Goal: Navigation & Orientation: Understand site structure

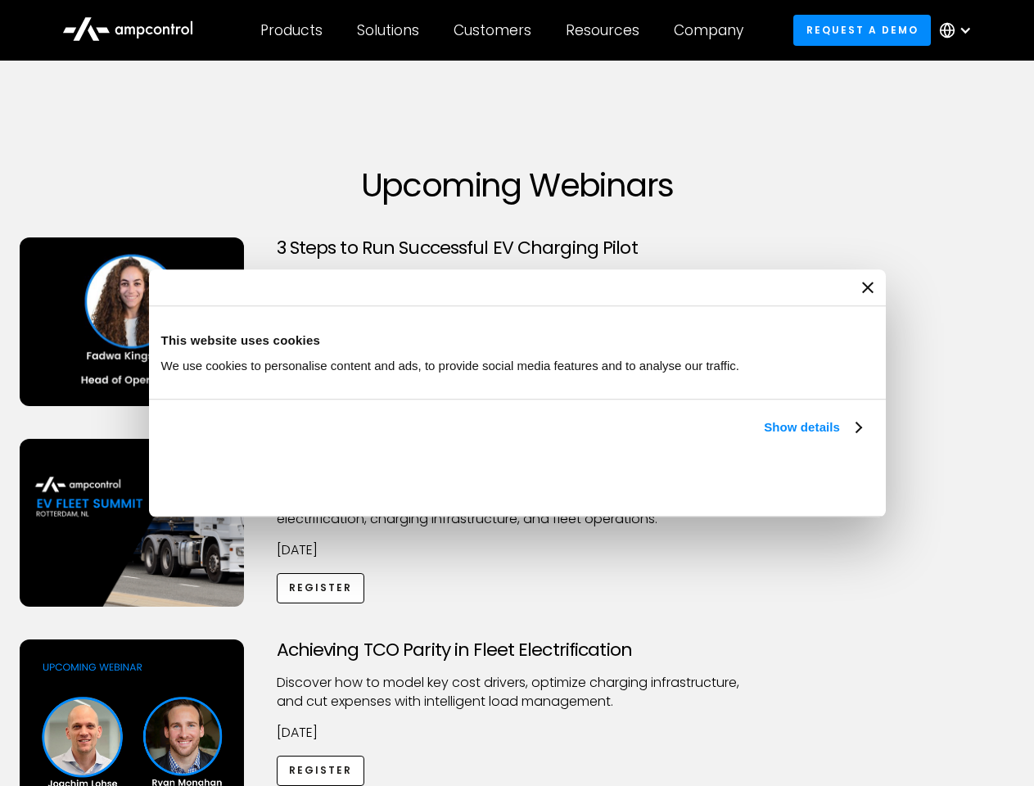
click at [764, 437] on link "Show details" at bounding box center [812, 427] width 97 height 20
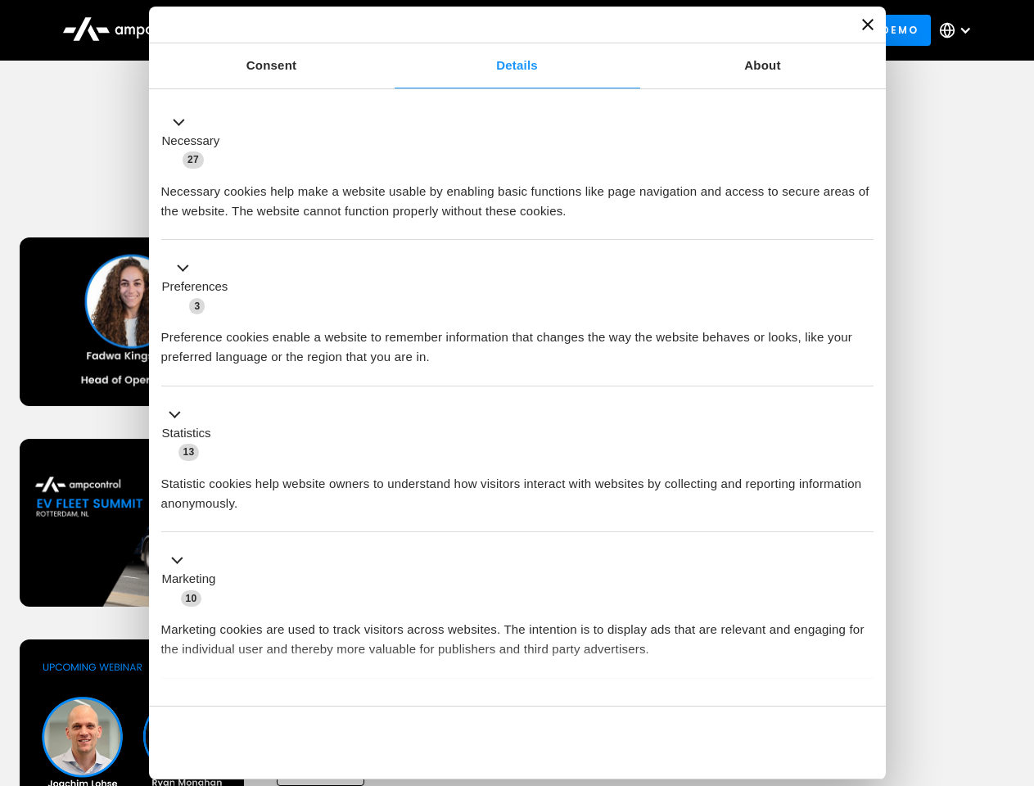
click at [863, 533] on li "Statistics 13 Statistic cookies help website owners to understand how visitors …" at bounding box center [517, 459] width 712 height 147
click at [1016, 660] on div "Achieving TCO Parity in Fleet Electrification Discover how to model key cost dr…" at bounding box center [517, 767] width 1028 height 257
click at [503, 30] on div "Customers" at bounding box center [493, 30] width 78 height 18
click at [291, 30] on div "Products" at bounding box center [291, 30] width 62 height 18
click at [389, 30] on div "Solutions" at bounding box center [388, 30] width 62 height 18
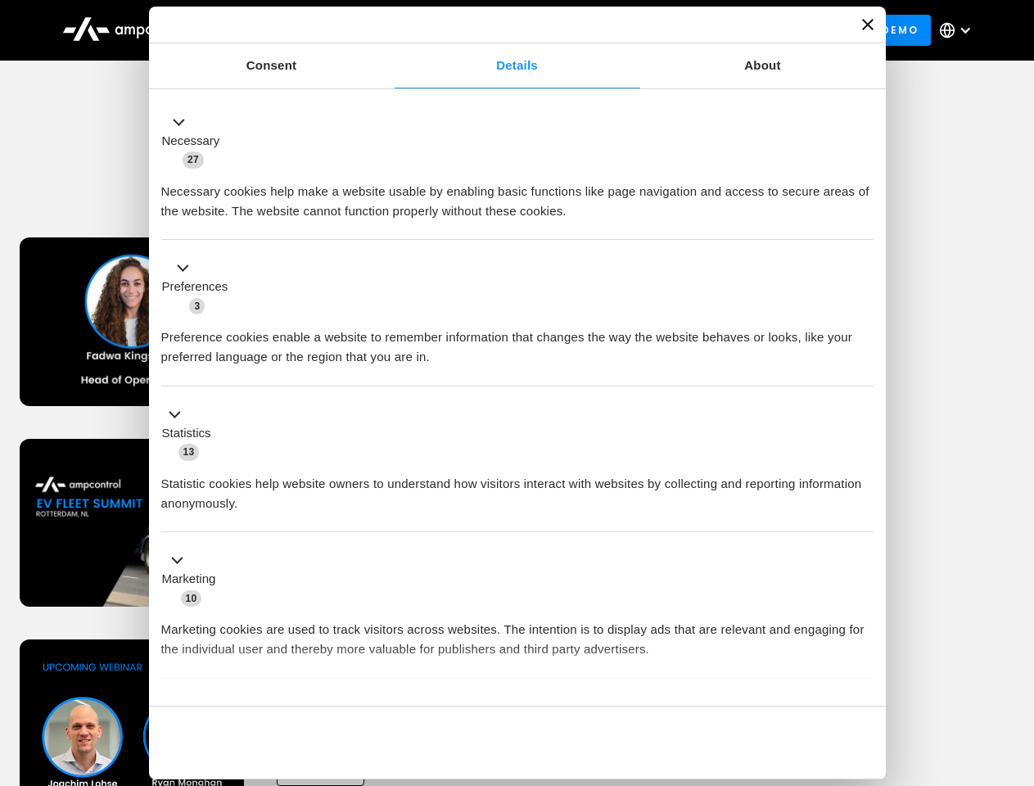
click at [495, 30] on div "Customers" at bounding box center [493, 30] width 78 height 18
click at [606, 30] on div "Resources" at bounding box center [603, 30] width 74 height 18
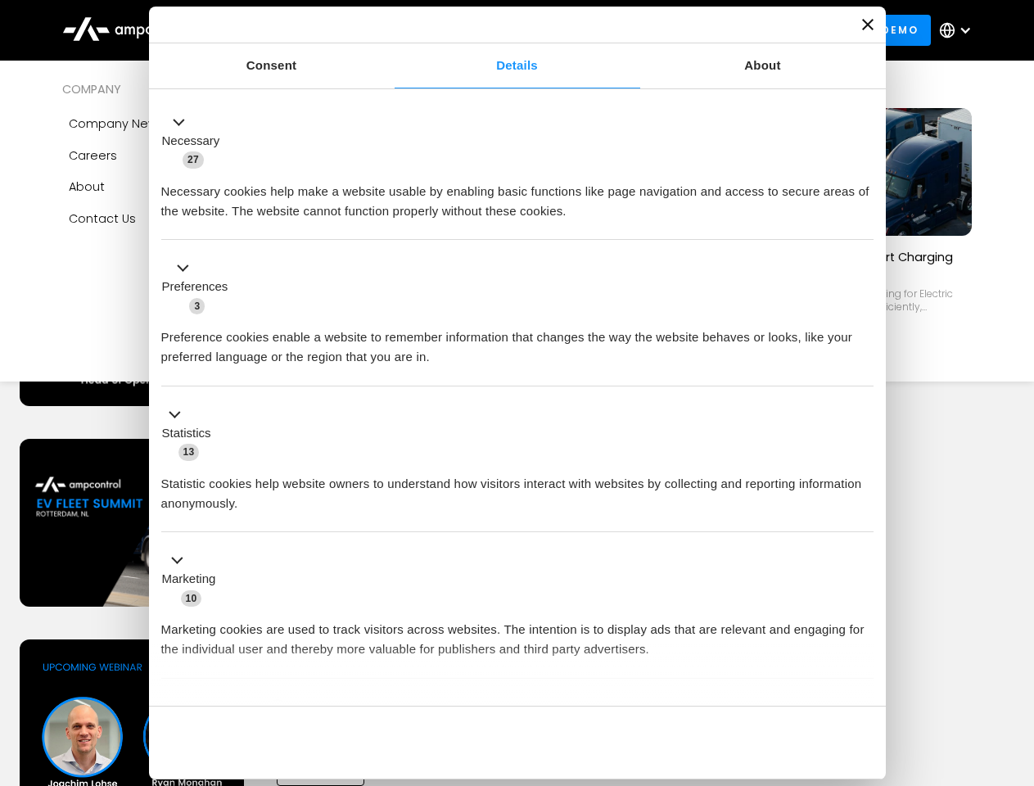
click at [714, 30] on div "Company" at bounding box center [709, 30] width 70 height 18
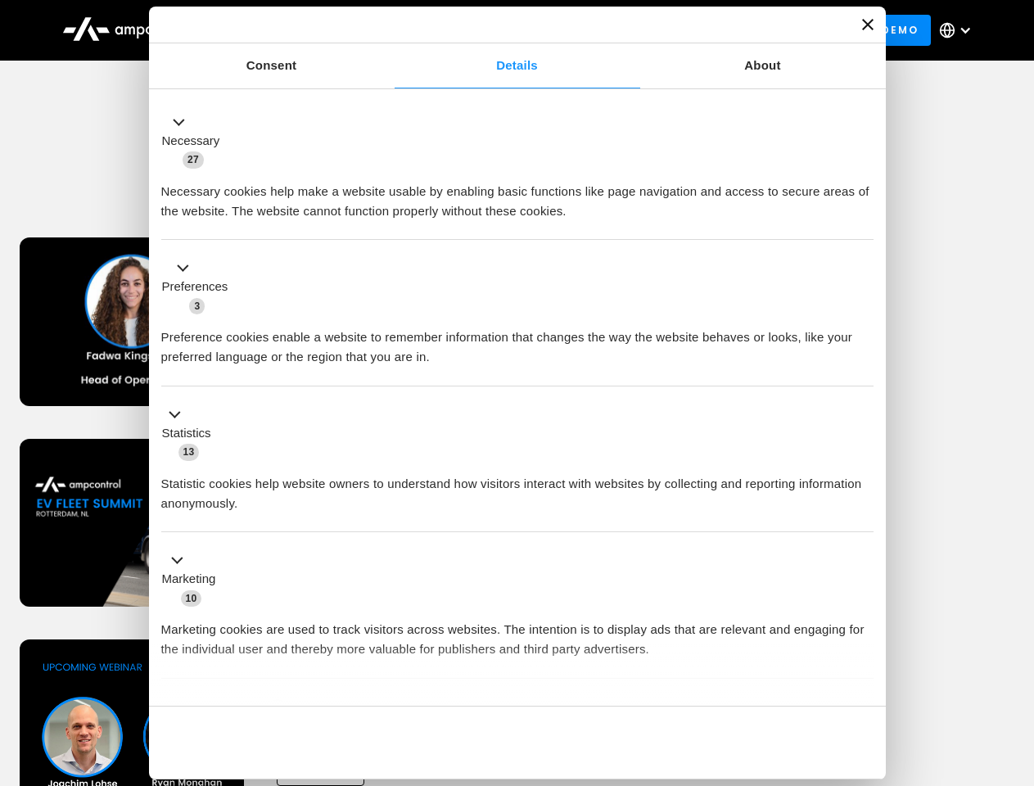
click at [959, 30] on div at bounding box center [965, 30] width 13 height 13
